Goal: Information Seeking & Learning: Learn about a topic

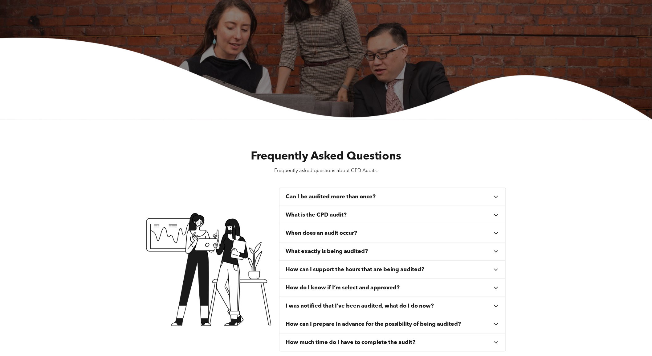
scroll to position [103, 0]
click at [313, 200] on div "Can I be audited more than once?" at bounding box center [392, 196] width 226 height 18
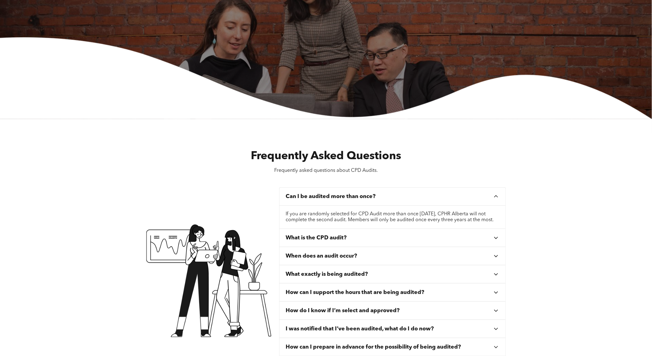
click at [314, 241] on h3 "What is the CPD audit?" at bounding box center [316, 237] width 61 height 7
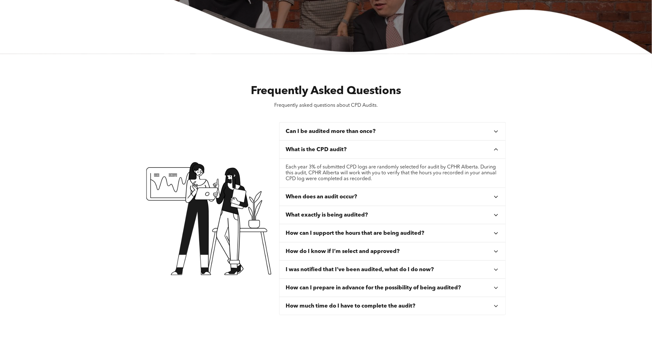
scroll to position [171, 0]
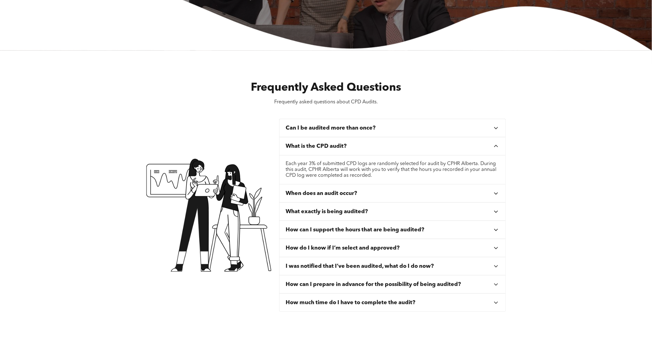
click at [319, 195] on h3 "When does an audit occur?" at bounding box center [321, 193] width 71 height 7
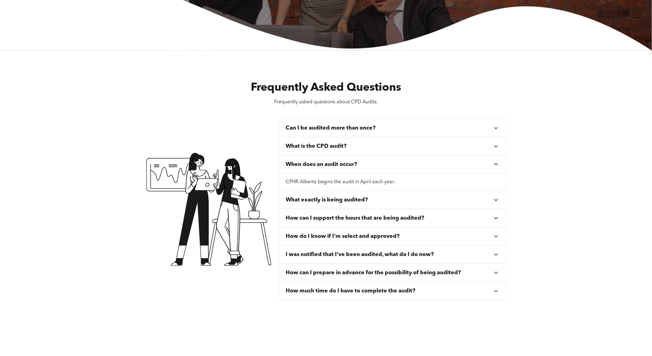
click at [319, 201] on h3 "What exactly is being audited?" at bounding box center [327, 199] width 82 height 7
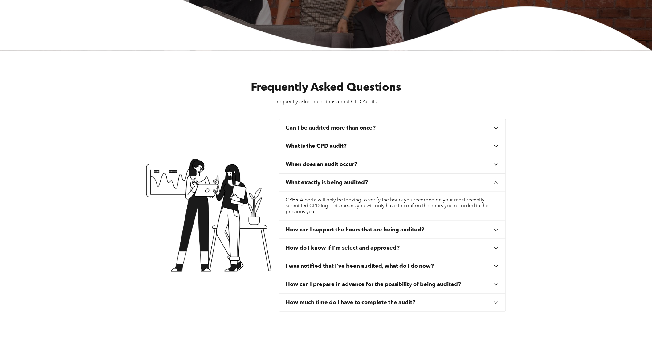
click at [323, 230] on h3 "How can I support the hours that are being audited?" at bounding box center [355, 229] width 139 height 7
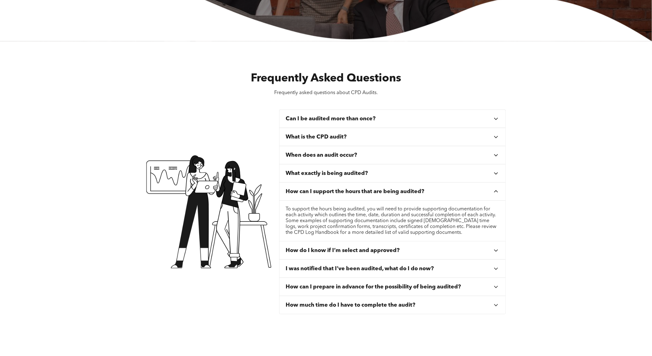
scroll to position [205, 0]
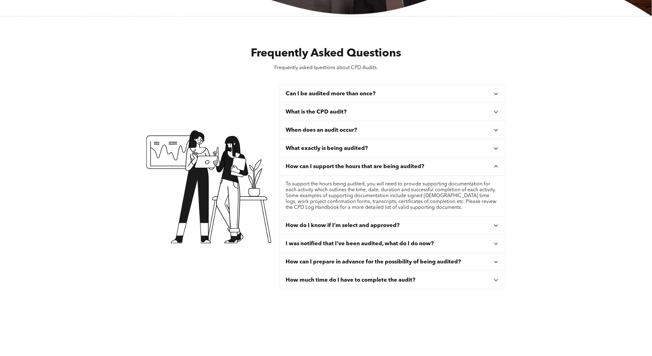
click at [324, 226] on h3 "How do I know if I’m select and approved?" at bounding box center [343, 225] width 114 height 7
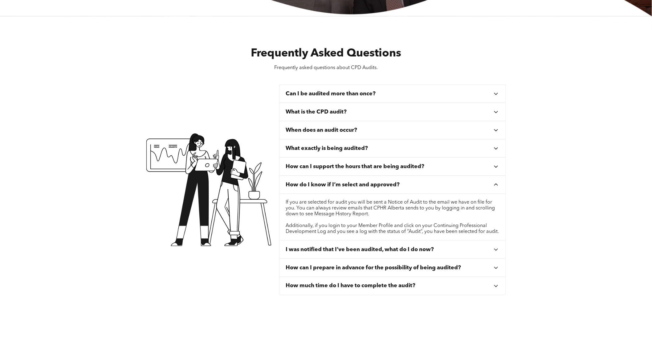
click at [317, 253] on h3 "I was notified that I’ve been audited, what do I do now?" at bounding box center [360, 249] width 148 height 7
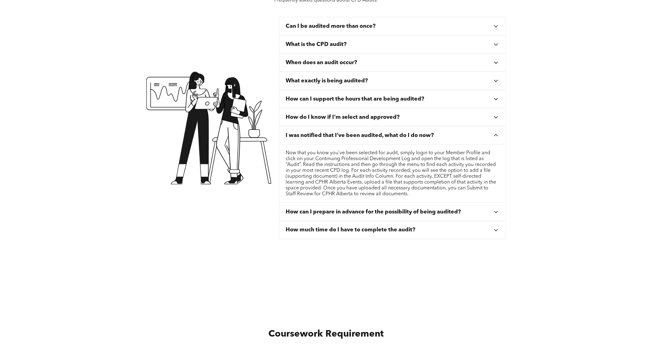
scroll to position [274, 0]
click at [327, 211] on h3 "How can I prepare in advance for the possibility of being audited?" at bounding box center [373, 210] width 175 height 7
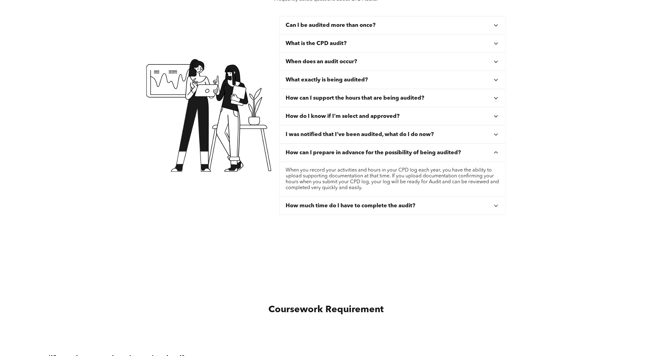
click at [333, 206] on h3 "How much time do I have to complete the audit?" at bounding box center [351, 205] width 130 height 7
